Goal: Task Accomplishment & Management: Manage account settings

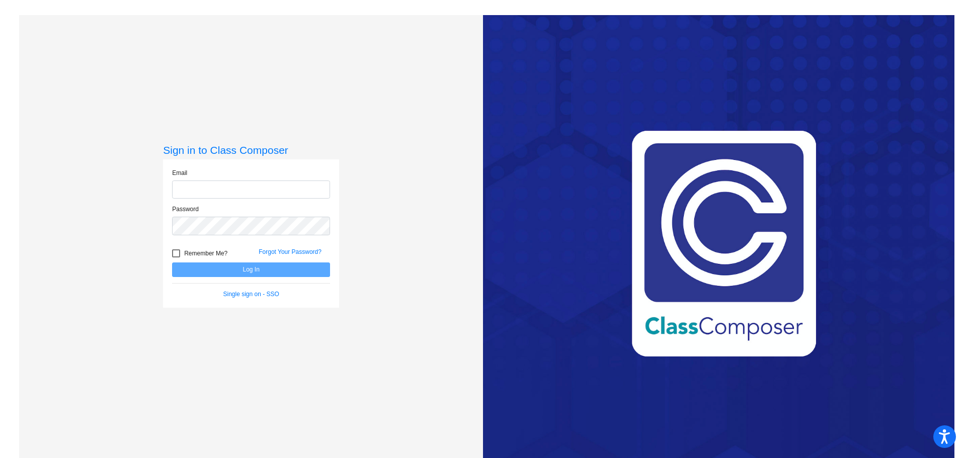
click at [210, 187] on input "email" at bounding box center [251, 190] width 158 height 19
type input "[PERSON_NAME][EMAIL_ADDRESS][PERSON_NAME][DOMAIN_NAME]"
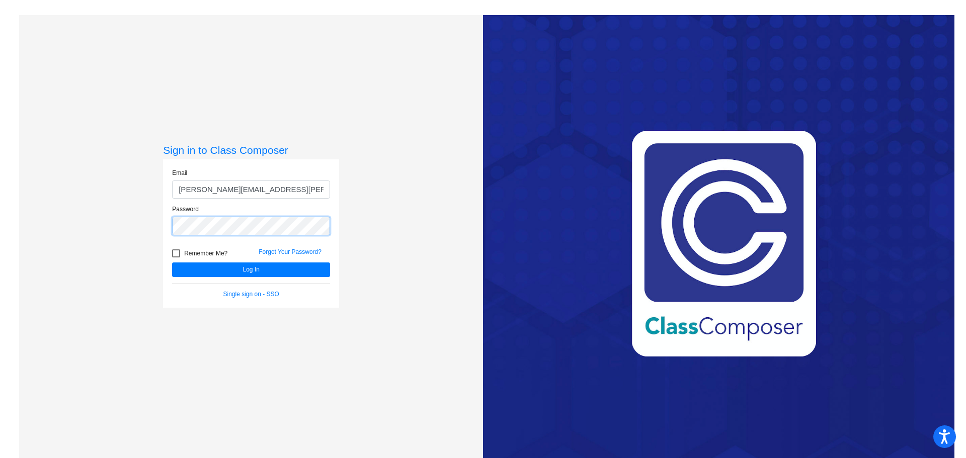
click at [172, 263] on button "Log In" at bounding box center [251, 270] width 158 height 15
click at [244, 266] on button "Log In" at bounding box center [251, 270] width 158 height 15
click at [242, 271] on button "Log In" at bounding box center [251, 270] width 158 height 15
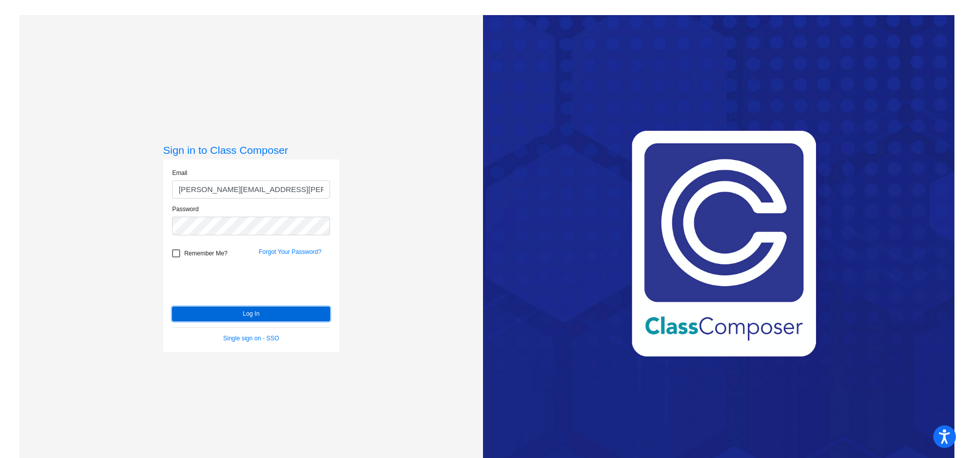
click at [254, 312] on button "Log In" at bounding box center [251, 314] width 158 height 15
click at [246, 317] on button "Log In" at bounding box center [251, 314] width 158 height 15
